Goal: Task Accomplishment & Management: Use online tool/utility

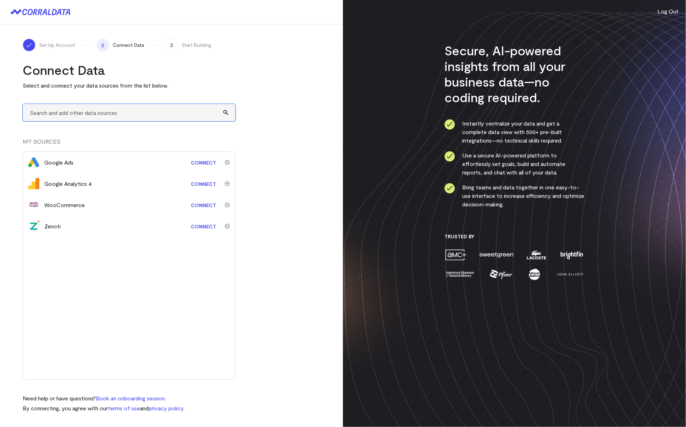
click at [105, 112] on input "text" at bounding box center [129, 112] width 213 height 17
type input "a"
click at [205, 226] on link "Connect" at bounding box center [203, 226] width 32 height 13
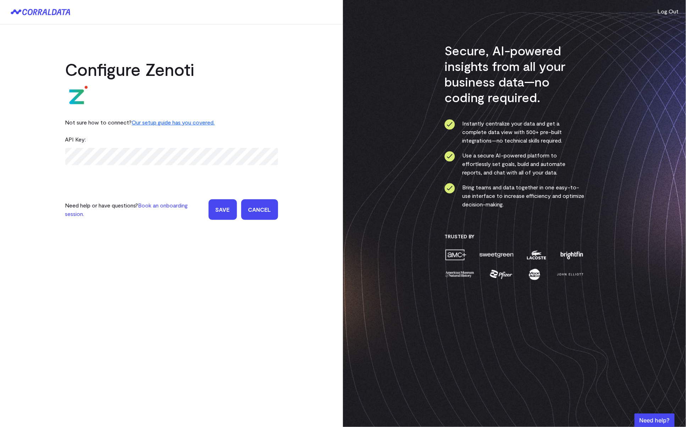
click at [227, 135] on div "API Key:" at bounding box center [171, 139] width 213 height 17
click at [193, 121] on link "Our setup guide has you covered." at bounding box center [173, 122] width 83 height 7
click at [264, 214] on link "Cancel" at bounding box center [259, 209] width 37 height 21
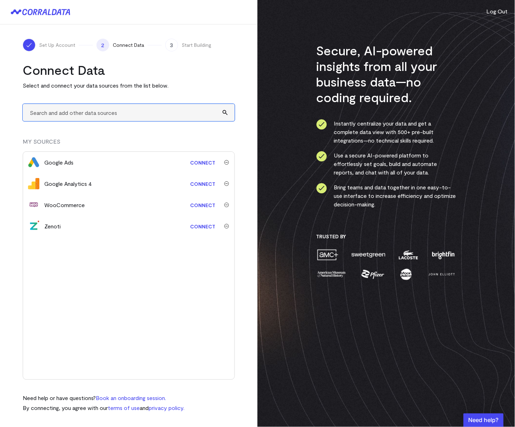
click at [104, 116] on input "text" at bounding box center [129, 112] width 212 height 17
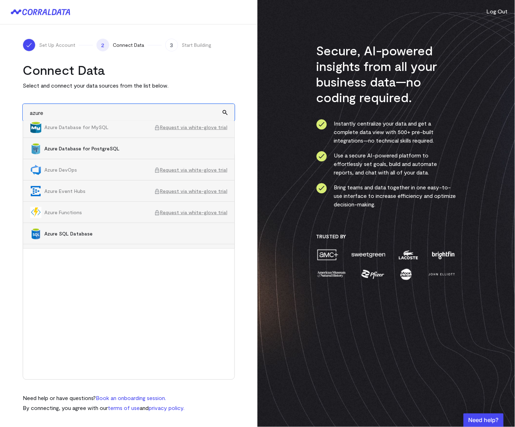
scroll to position [107, 0]
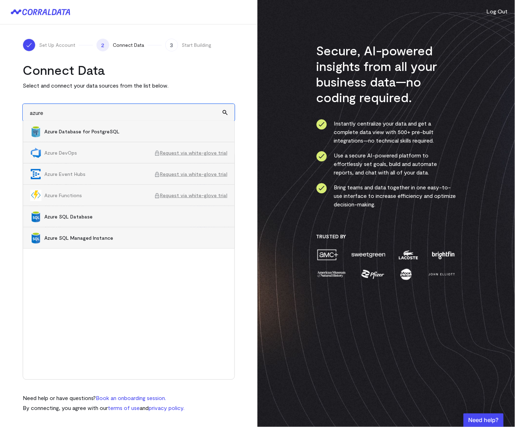
type input "azure"
